Goal: Navigation & Orientation: Find specific page/section

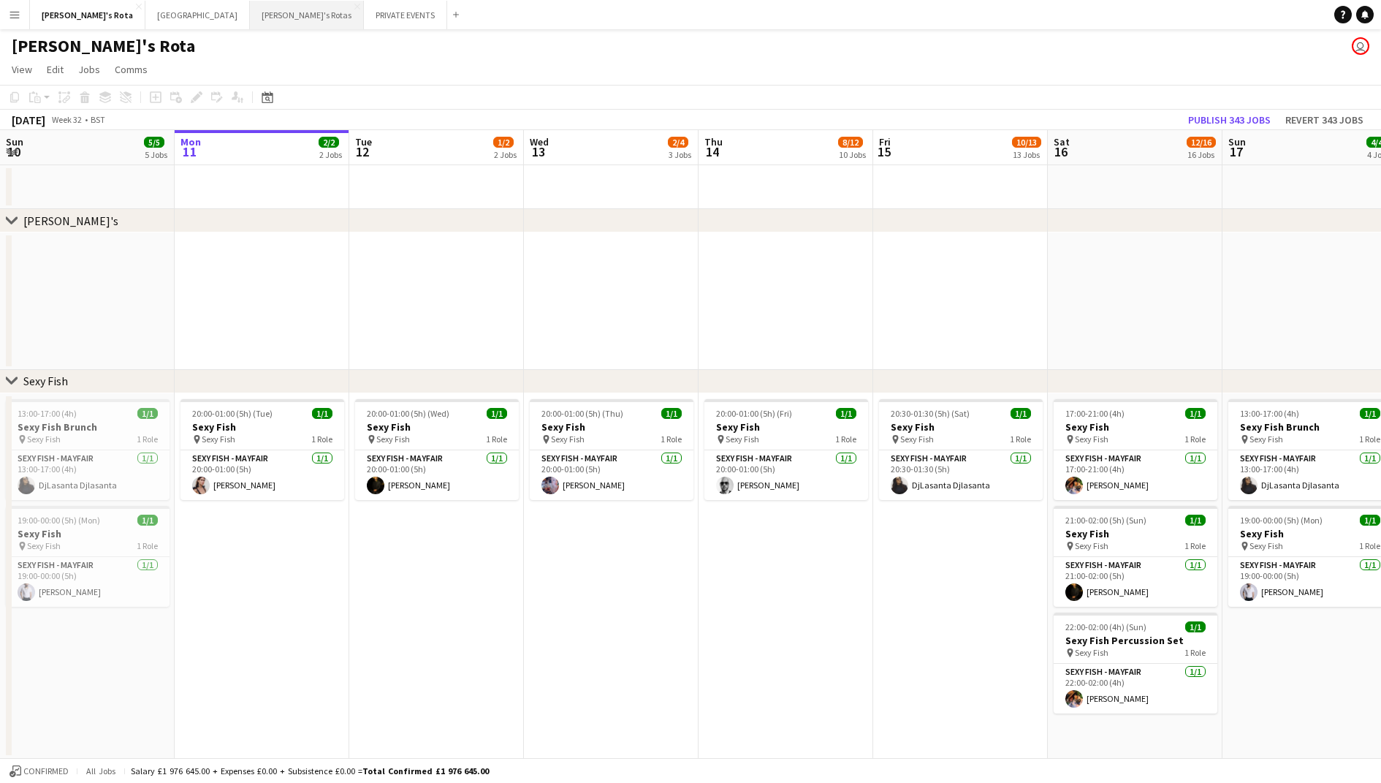
click at [250, 23] on button "[PERSON_NAME]'s Rotas Close" at bounding box center [307, 15] width 114 height 29
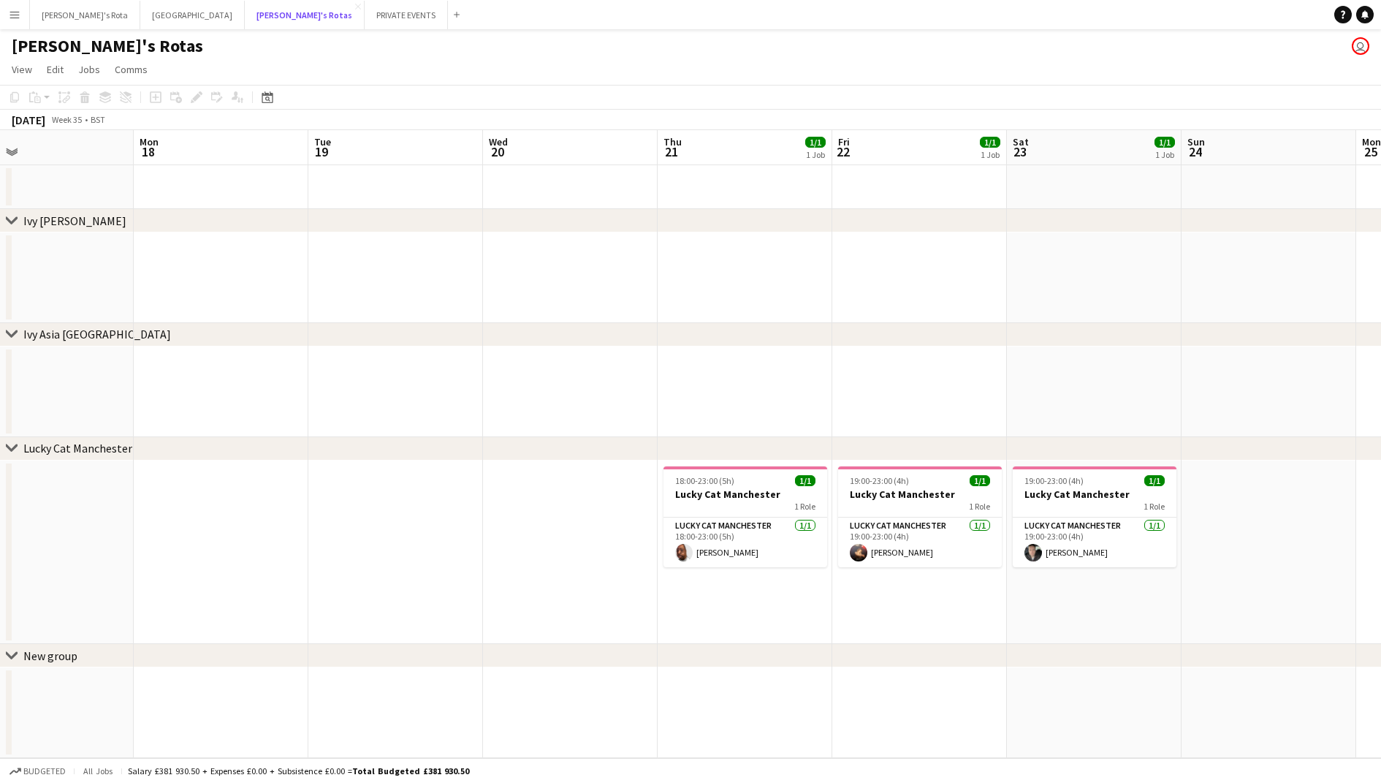
scroll to position [0, 351]
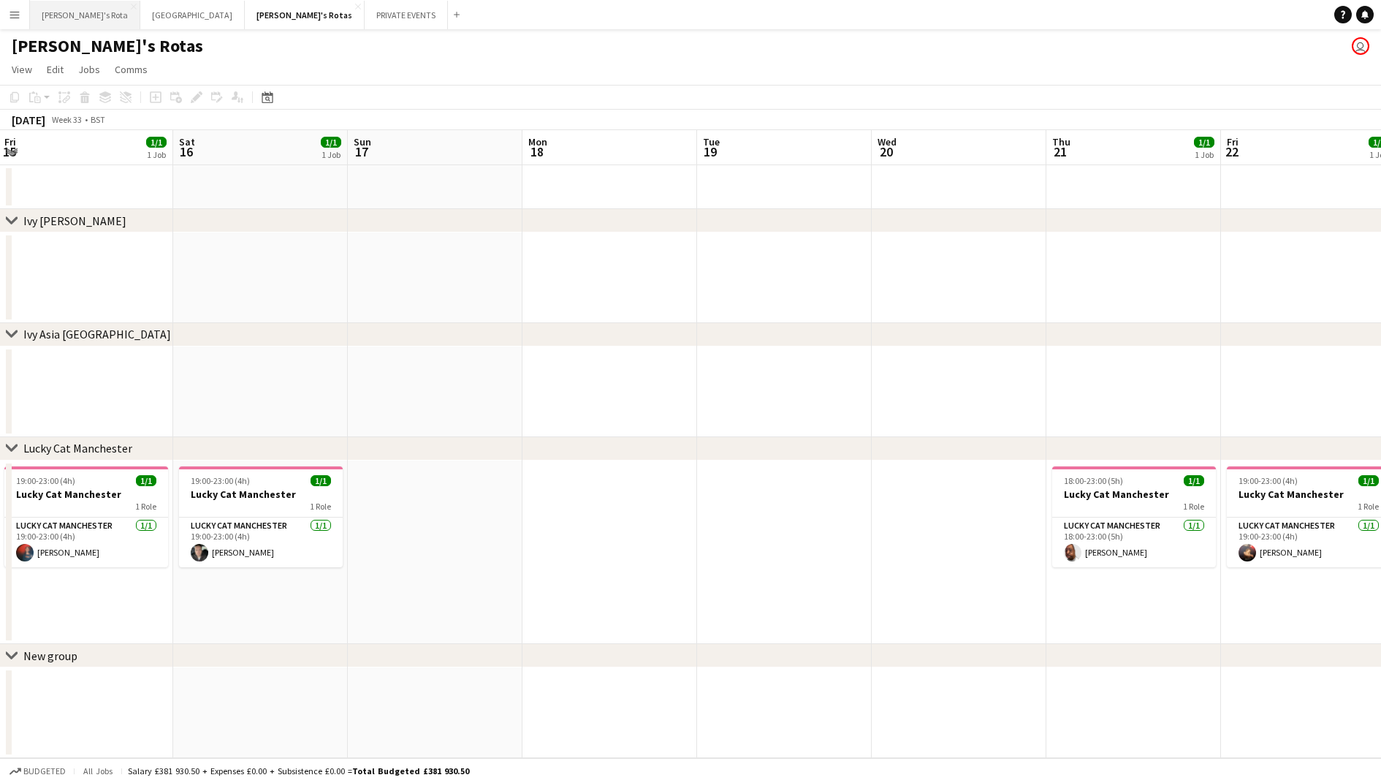
click at [61, 20] on button "[PERSON_NAME]'s Rota Close" at bounding box center [85, 15] width 110 height 29
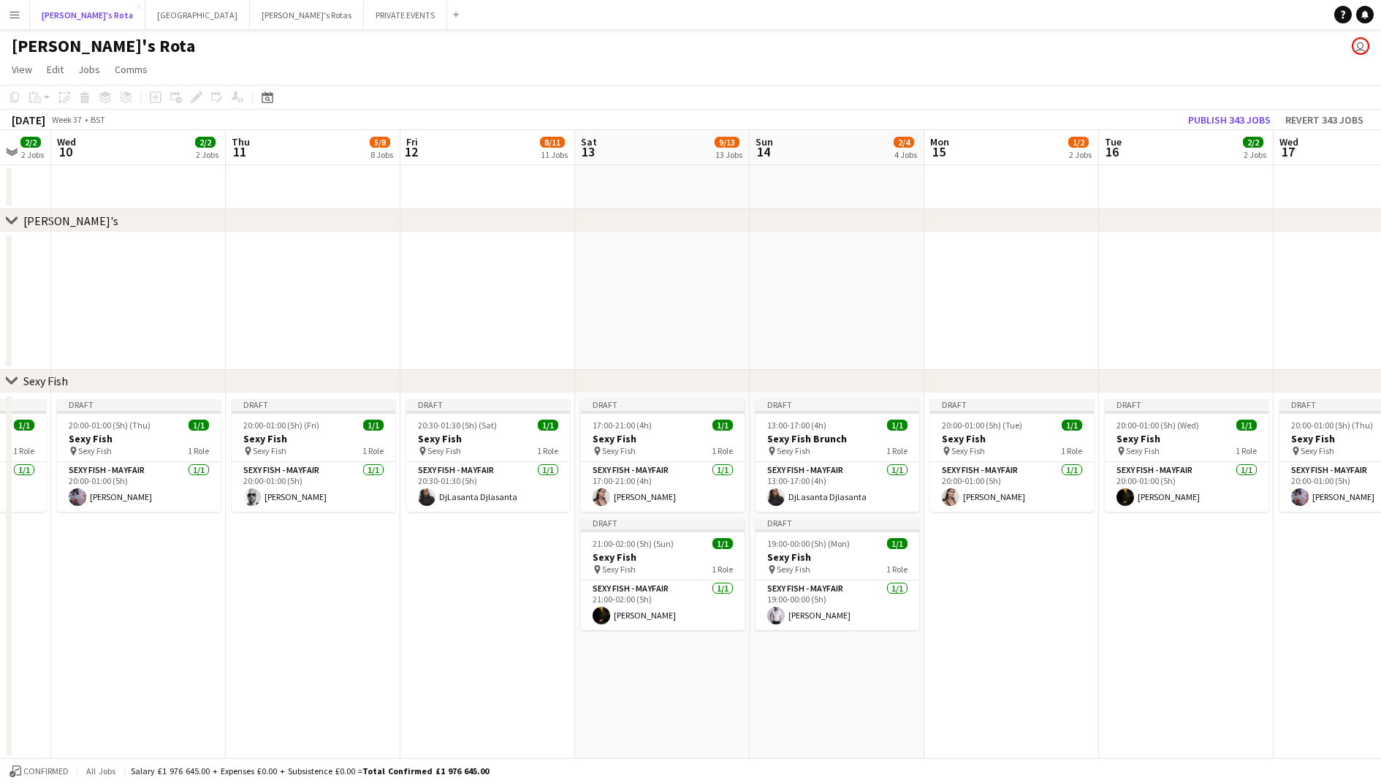
scroll to position [0, 295]
